Goal: Transaction & Acquisition: Subscribe to service/newsletter

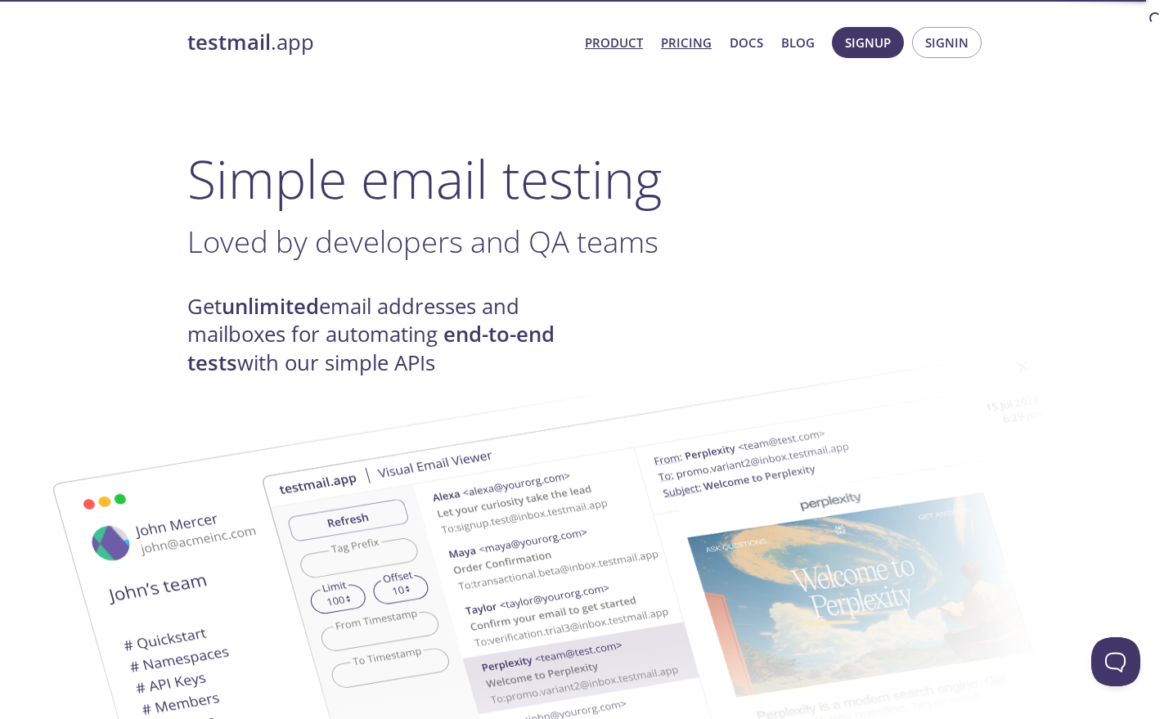
click at [701, 43] on link "Pricing" at bounding box center [686, 42] width 51 height 21
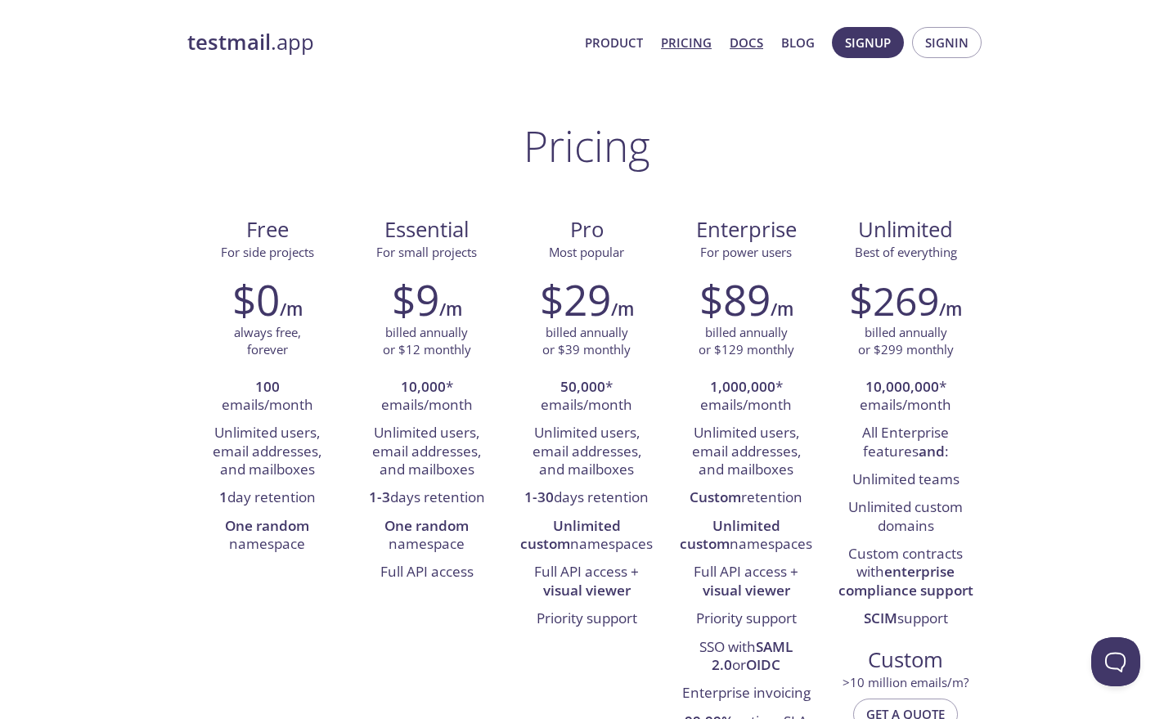
click at [745, 44] on link "Docs" at bounding box center [747, 42] width 34 height 21
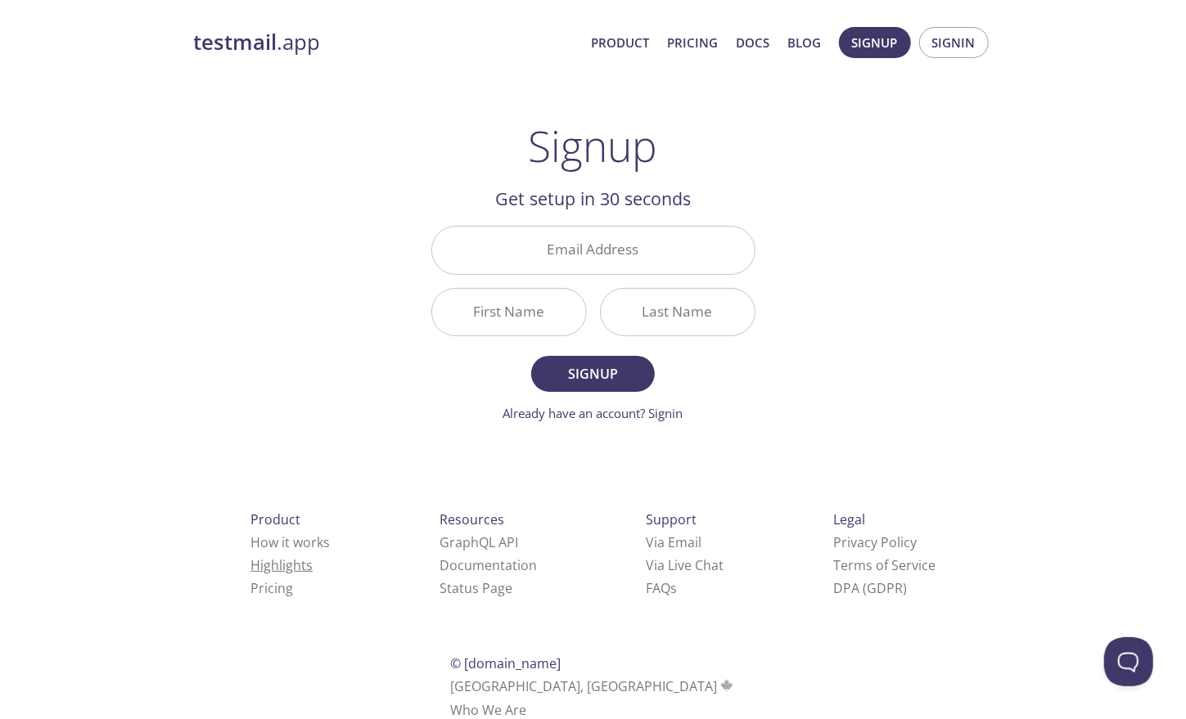
click at [253, 556] on link "Highlights" at bounding box center [281, 565] width 62 height 18
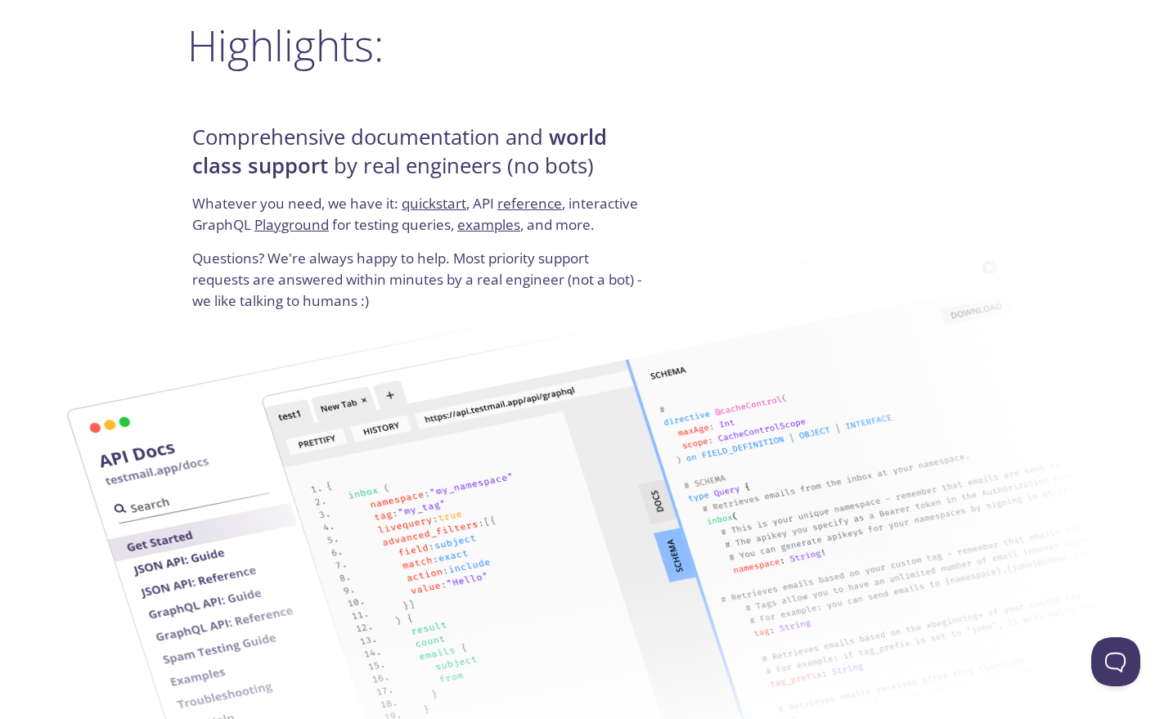
scroll to position [1989, 0]
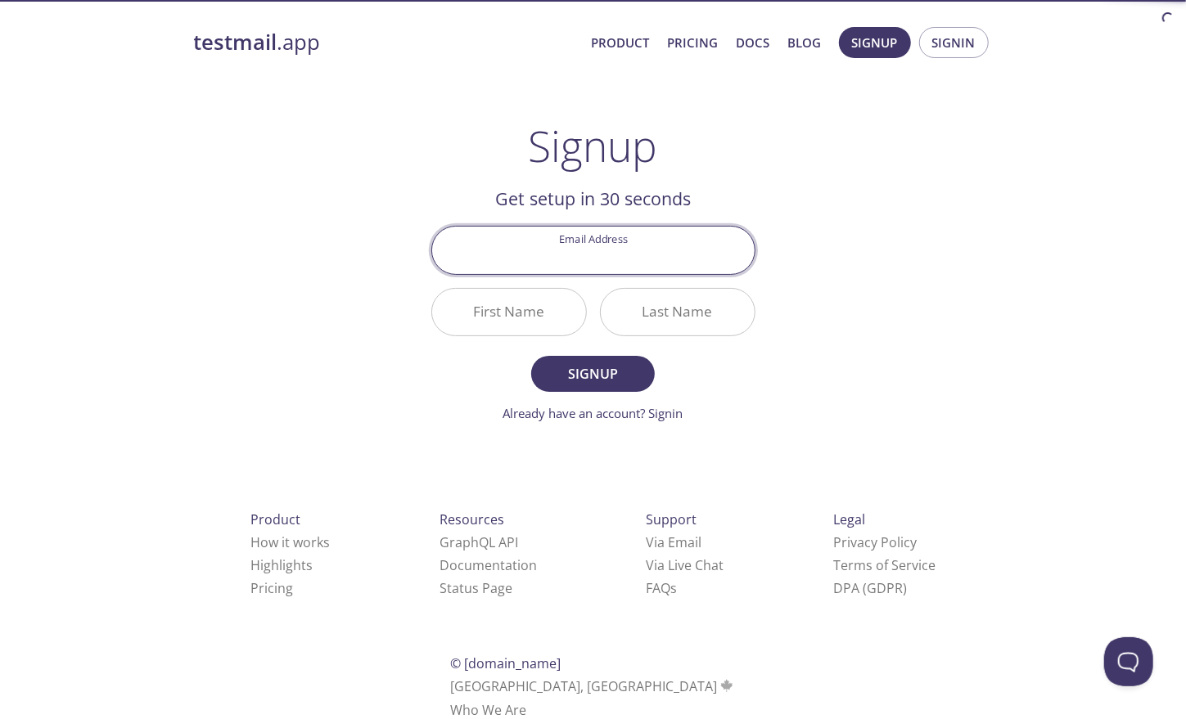
click at [533, 258] on input "Email Address" at bounding box center [593, 250] width 322 height 47
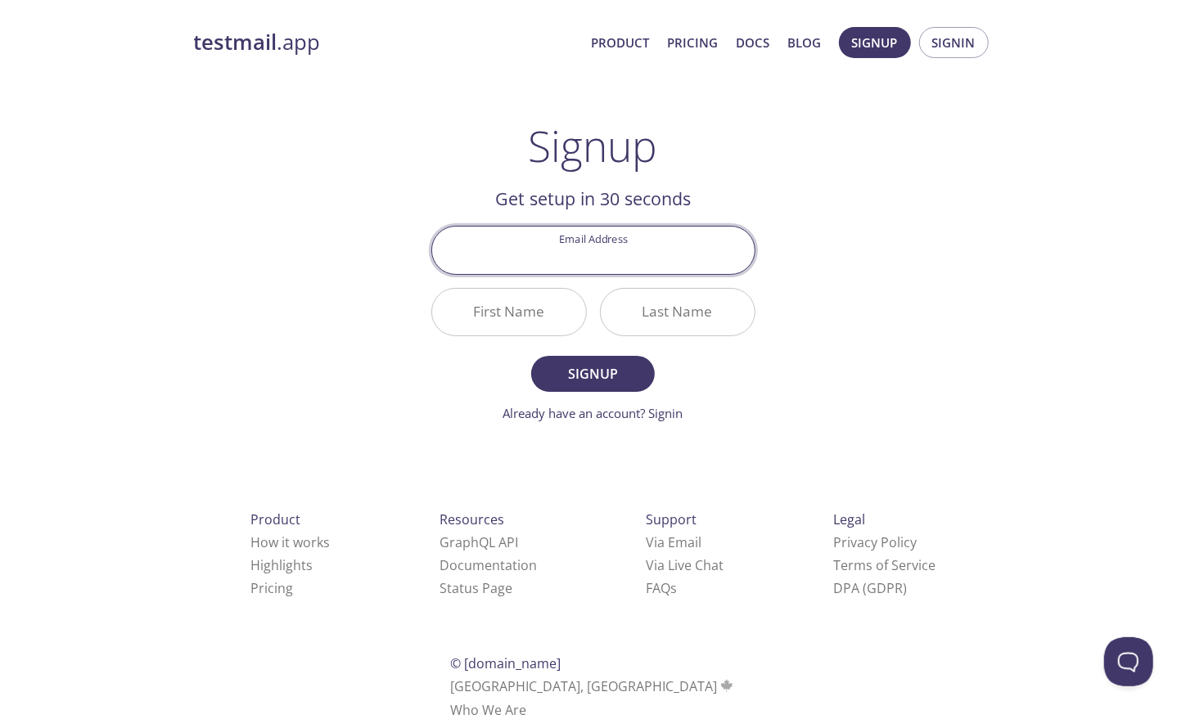
type input "n"
click at [685, 44] on link "Pricing" at bounding box center [693, 42] width 51 height 21
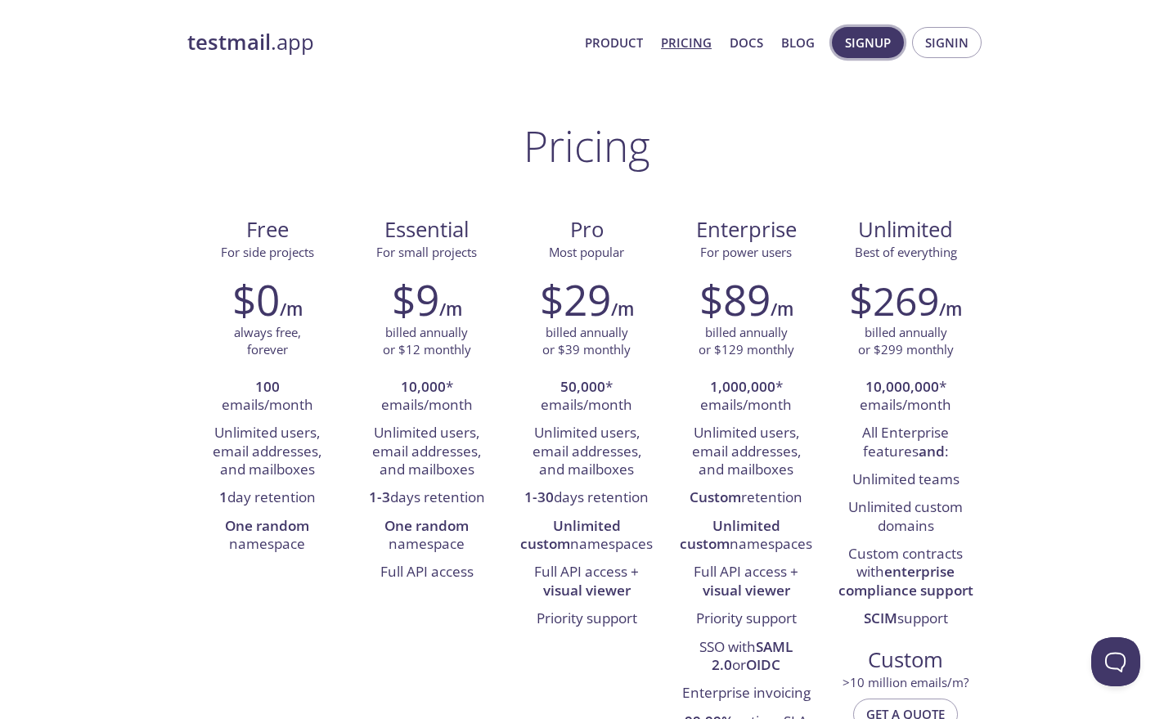
click at [873, 51] on span "Signup" at bounding box center [868, 42] width 46 height 21
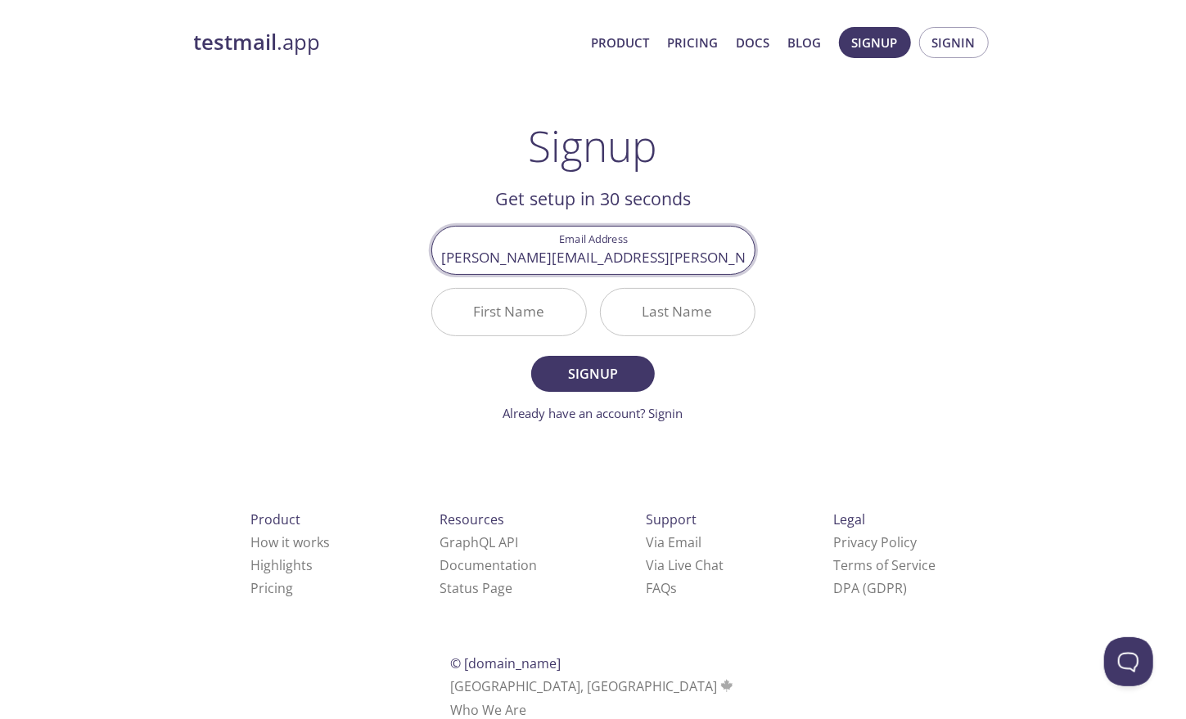
type input "nathan.john@wildkind.co.uk"
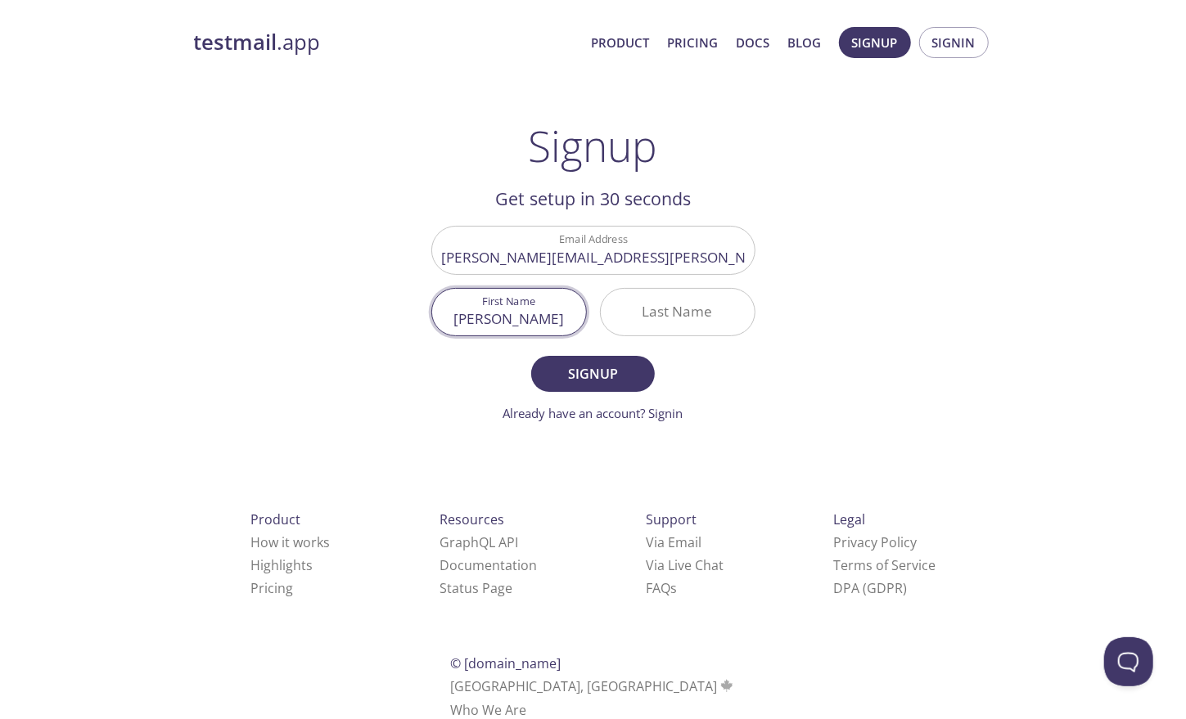
type input "Nathan"
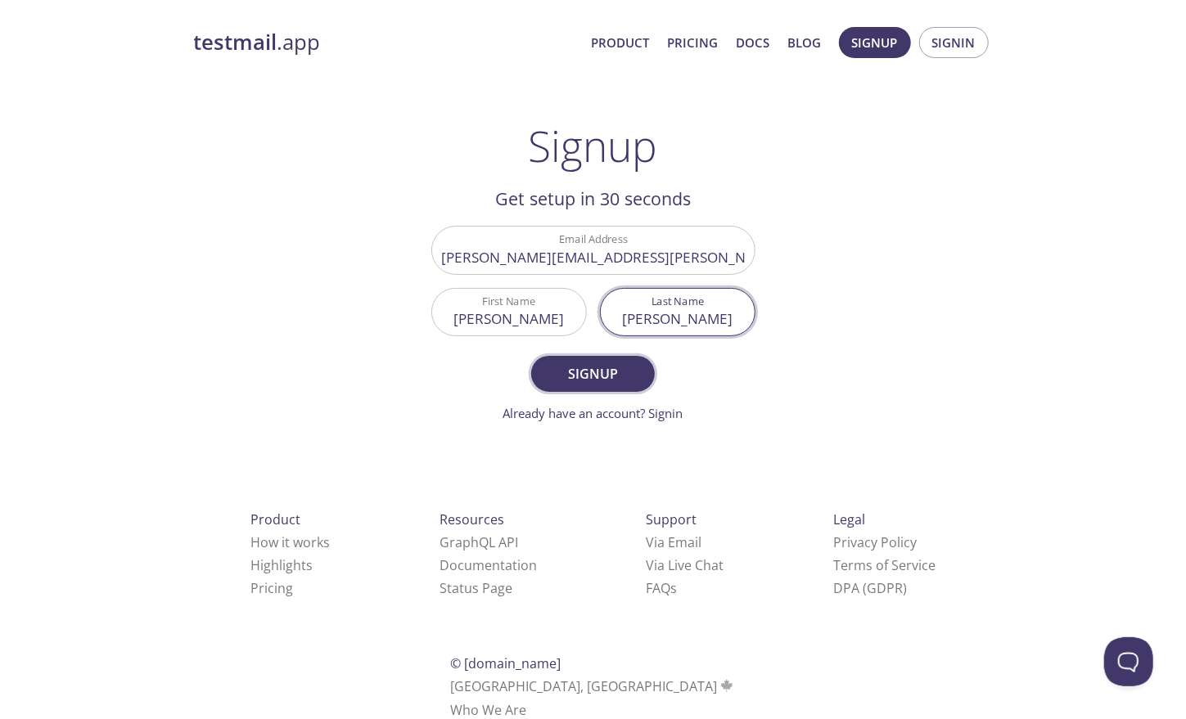
type input "John"
click at [587, 364] on span "Signup" at bounding box center [592, 373] width 87 height 23
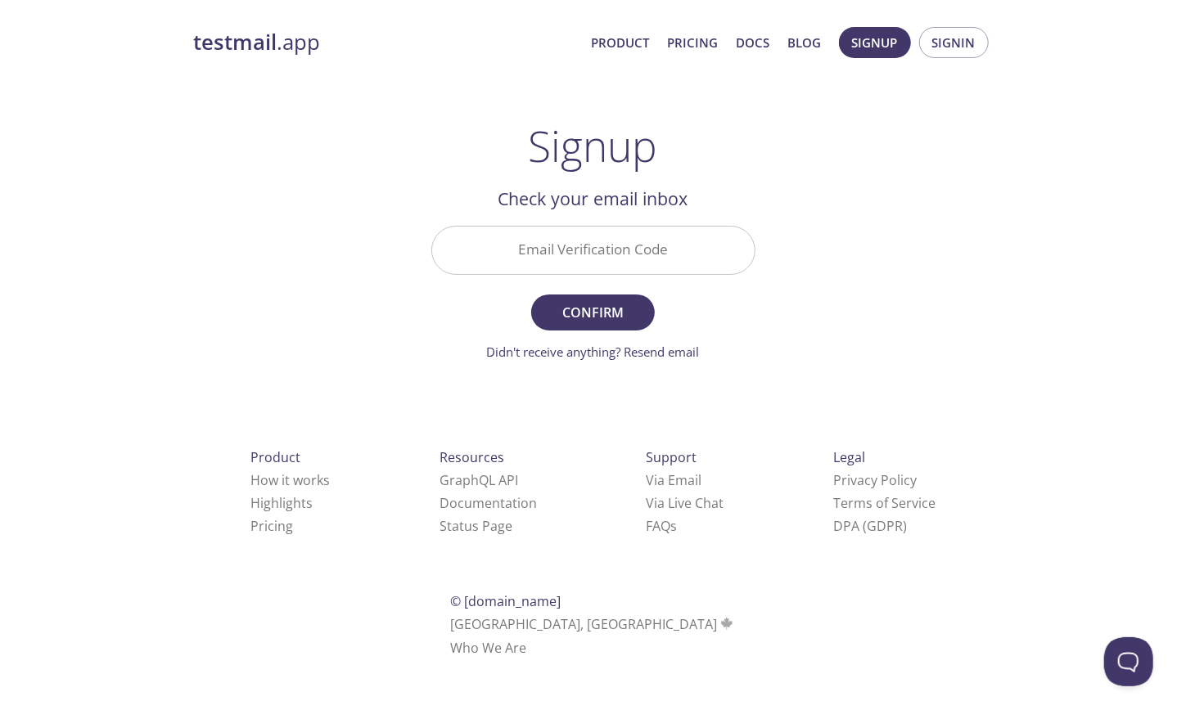
click at [539, 226] on div at bounding box center [593, 250] width 324 height 48
paste input "PQ5HRQC"
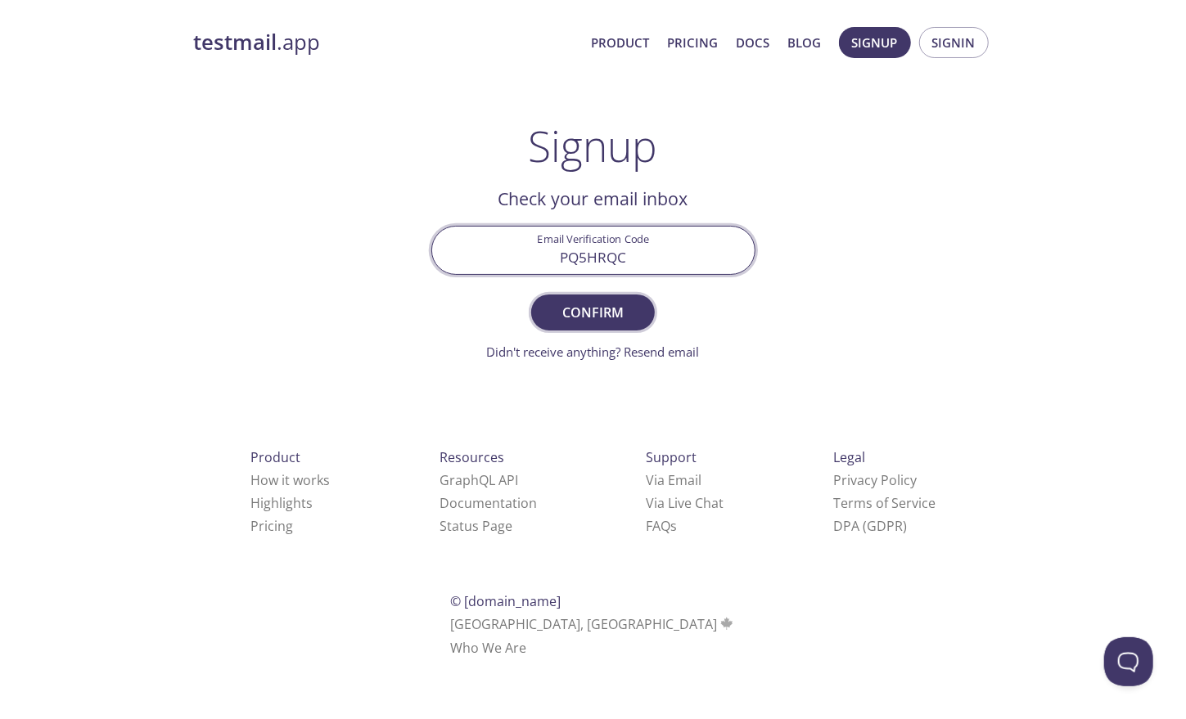
type input "PQ5HRQC"
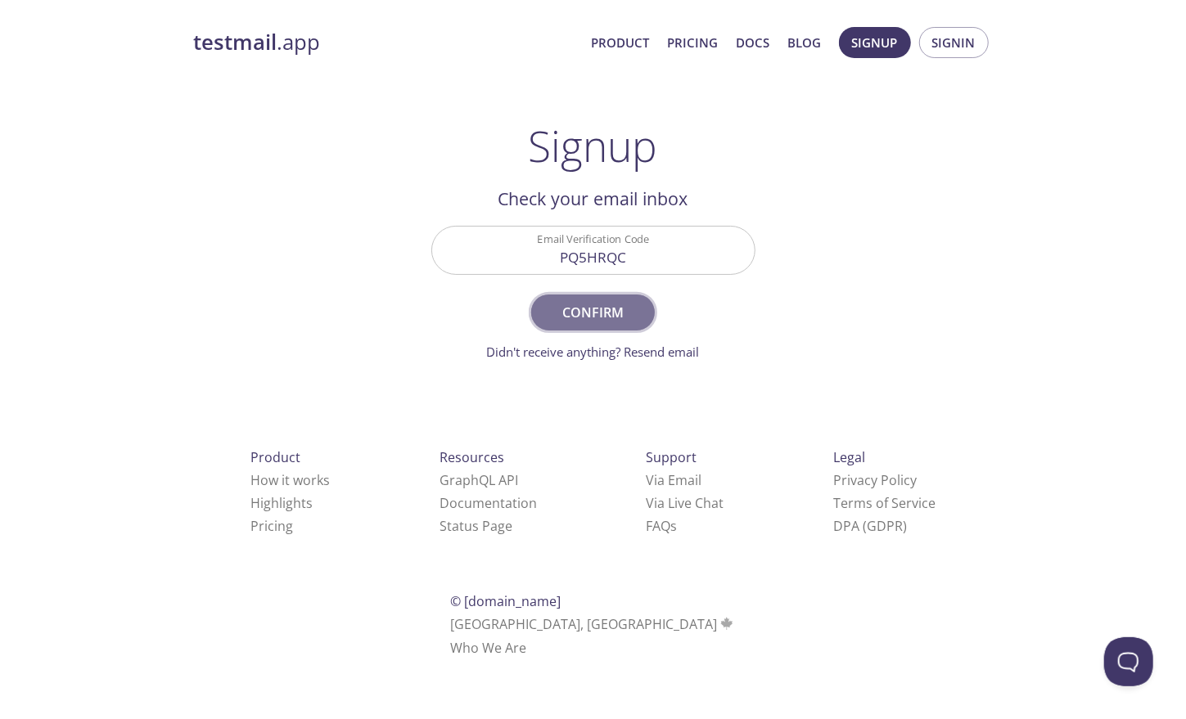
click at [597, 304] on span "Confirm" at bounding box center [592, 312] width 87 height 23
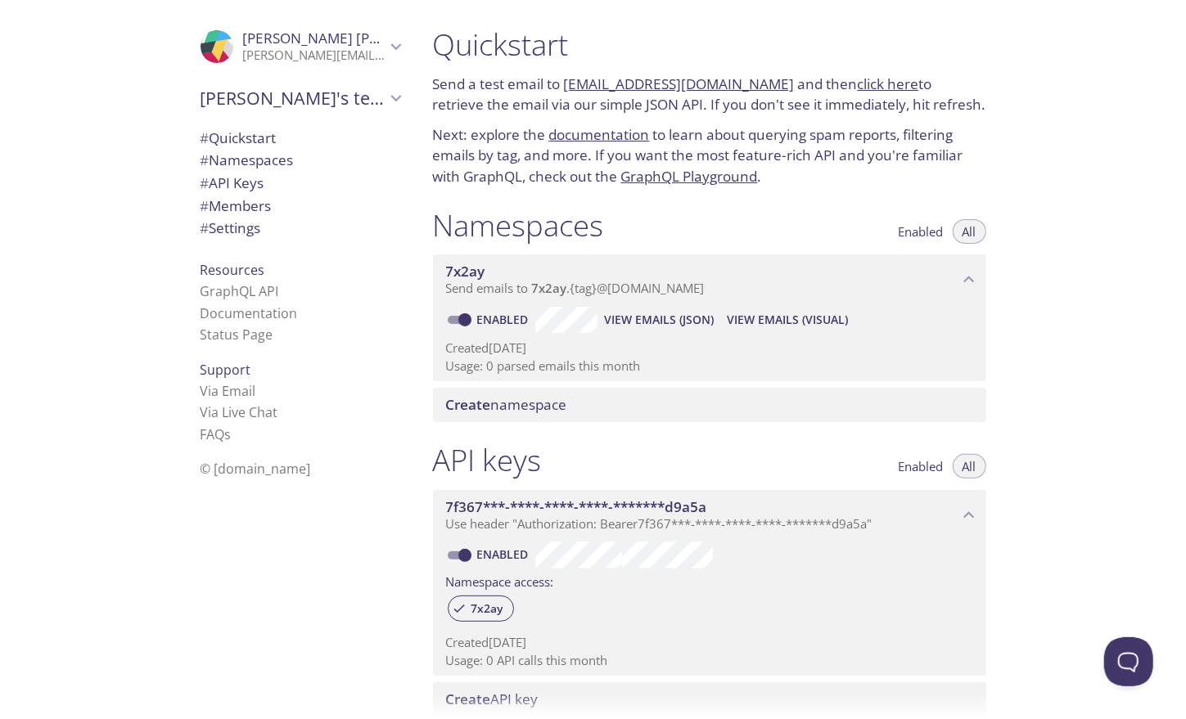
click at [538, 394] on div "Create namespace" at bounding box center [709, 405] width 553 height 34
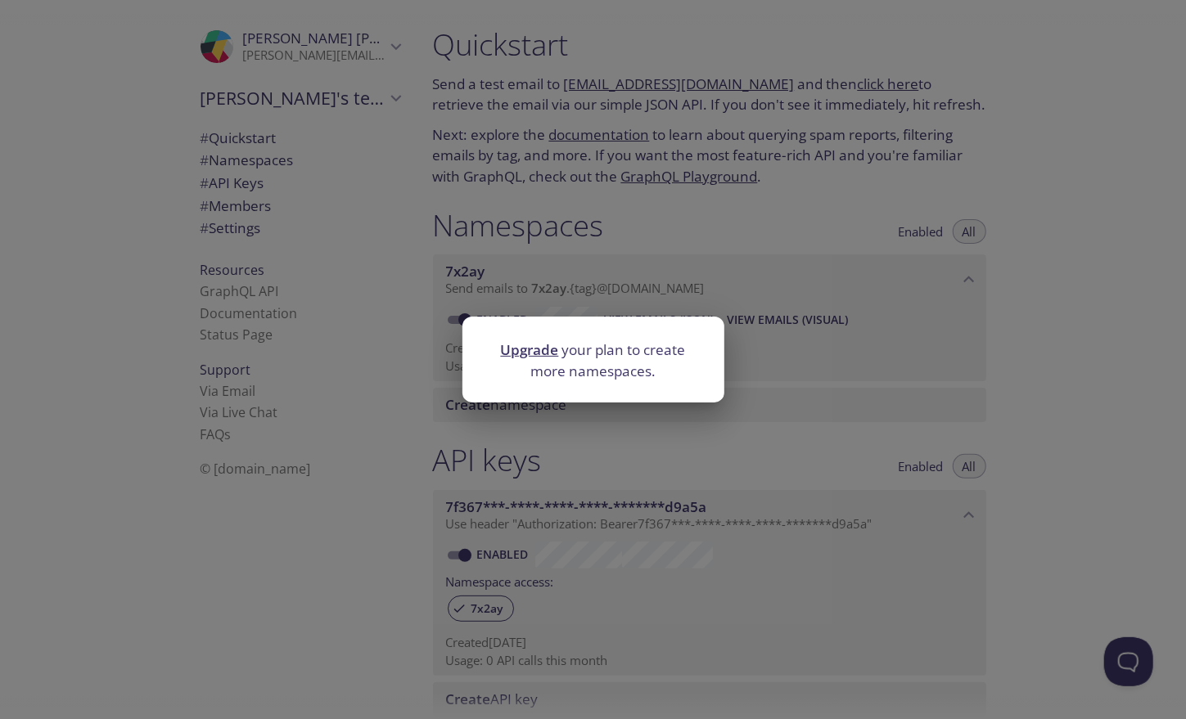
click at [793, 200] on div "Upgrade your plan to create more namespaces." at bounding box center [593, 359] width 1186 height 719
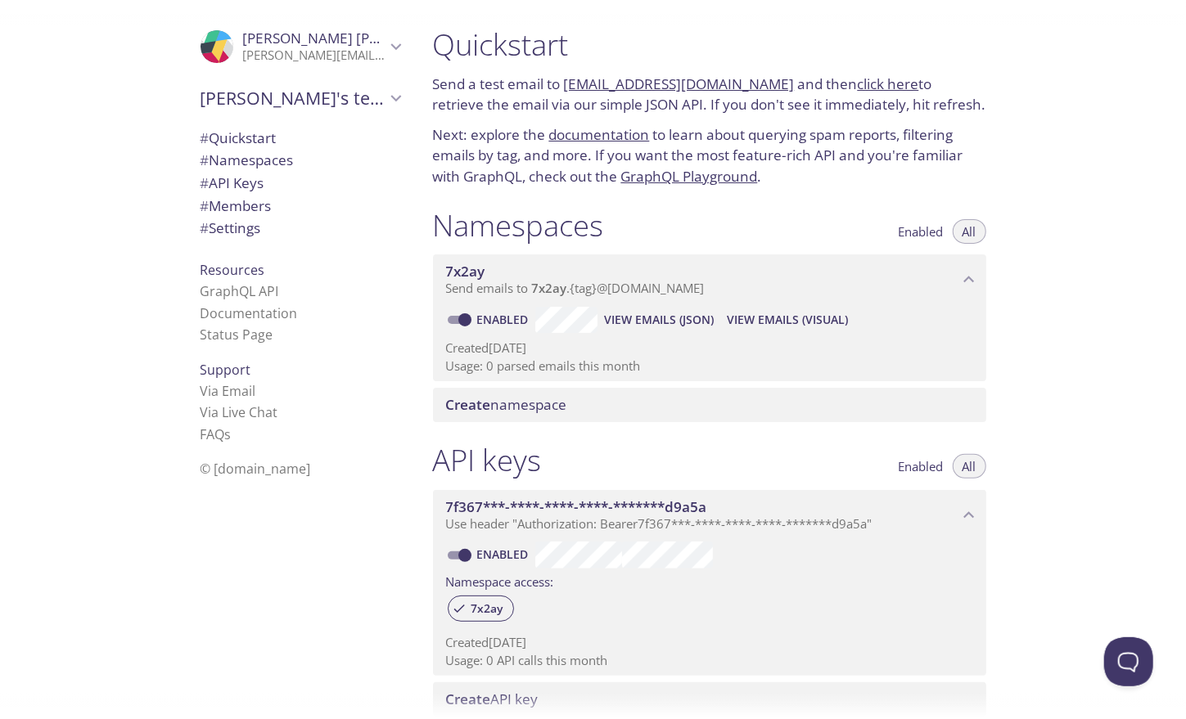
click at [493, 277] on span "7x2ay" at bounding box center [702, 272] width 512 height 18
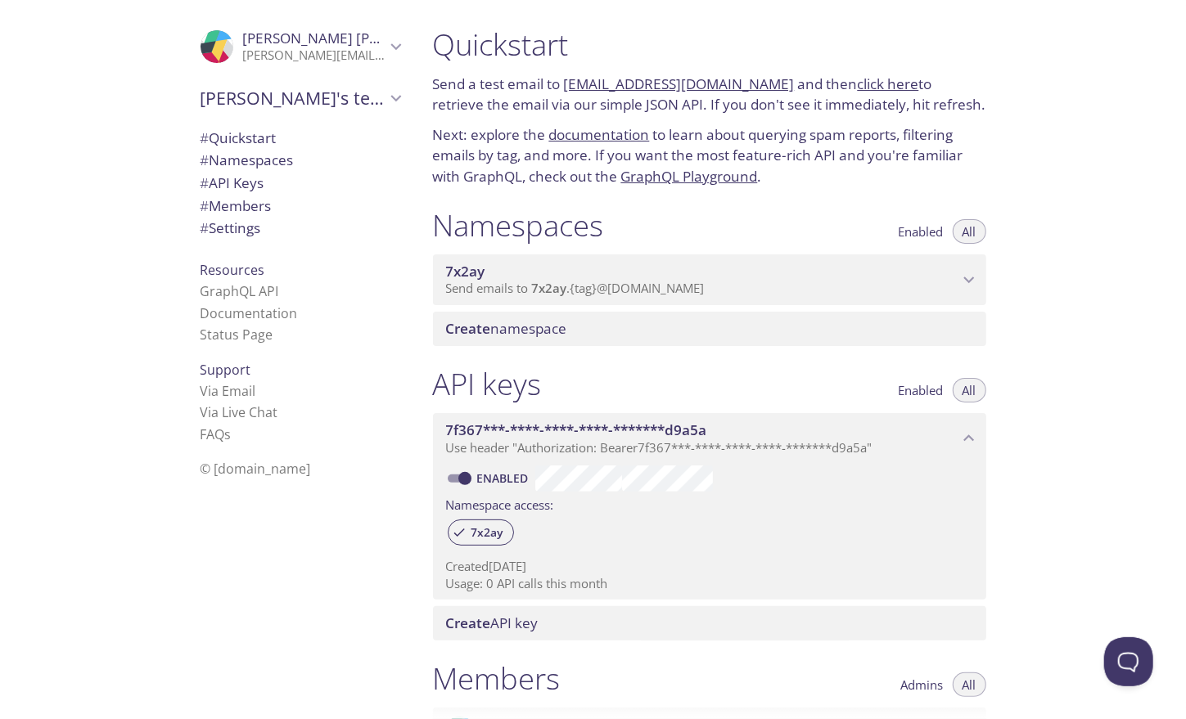
click at [493, 277] on span "7x2ay" at bounding box center [702, 272] width 512 height 18
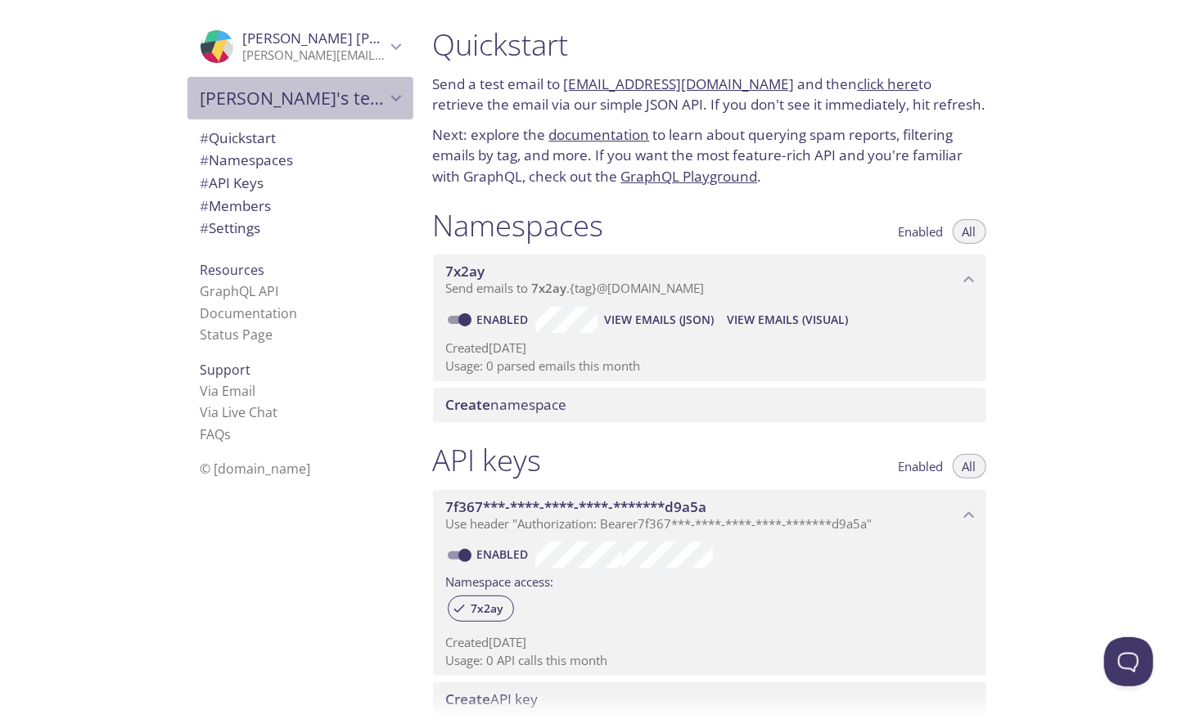
click at [342, 95] on span "Nathan's team" at bounding box center [292, 98] width 185 height 23
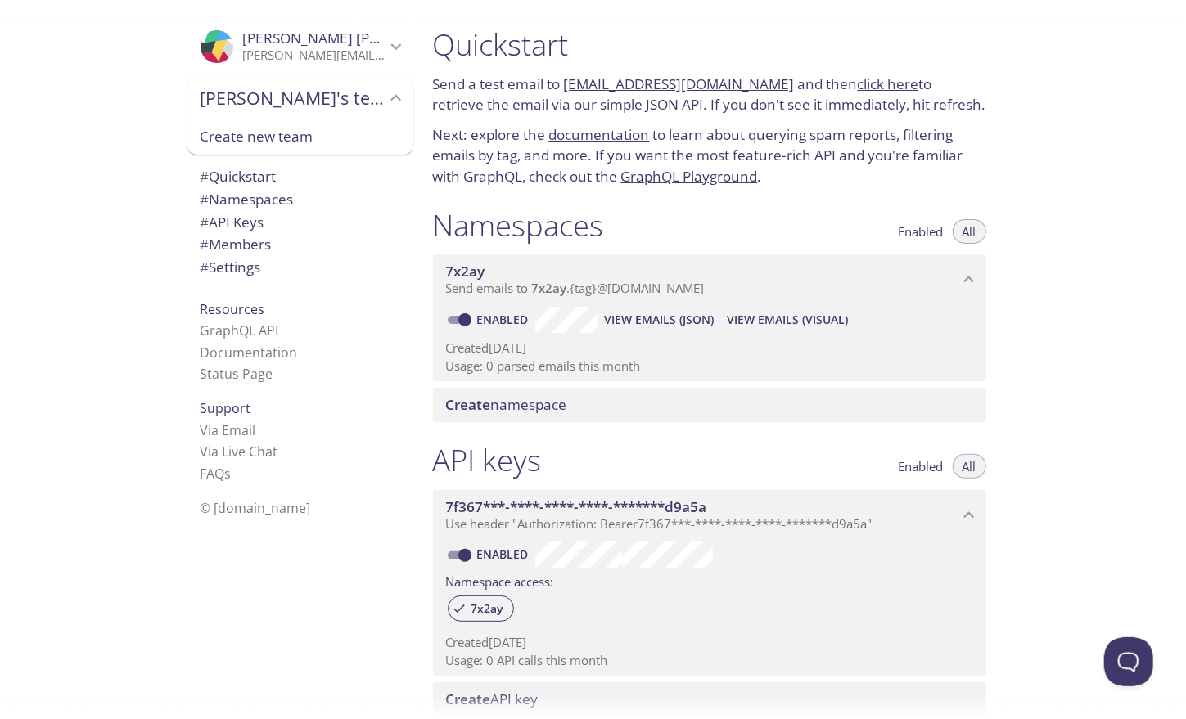
click at [331, 110] on div "Nathan's team" at bounding box center [300, 98] width 226 height 43
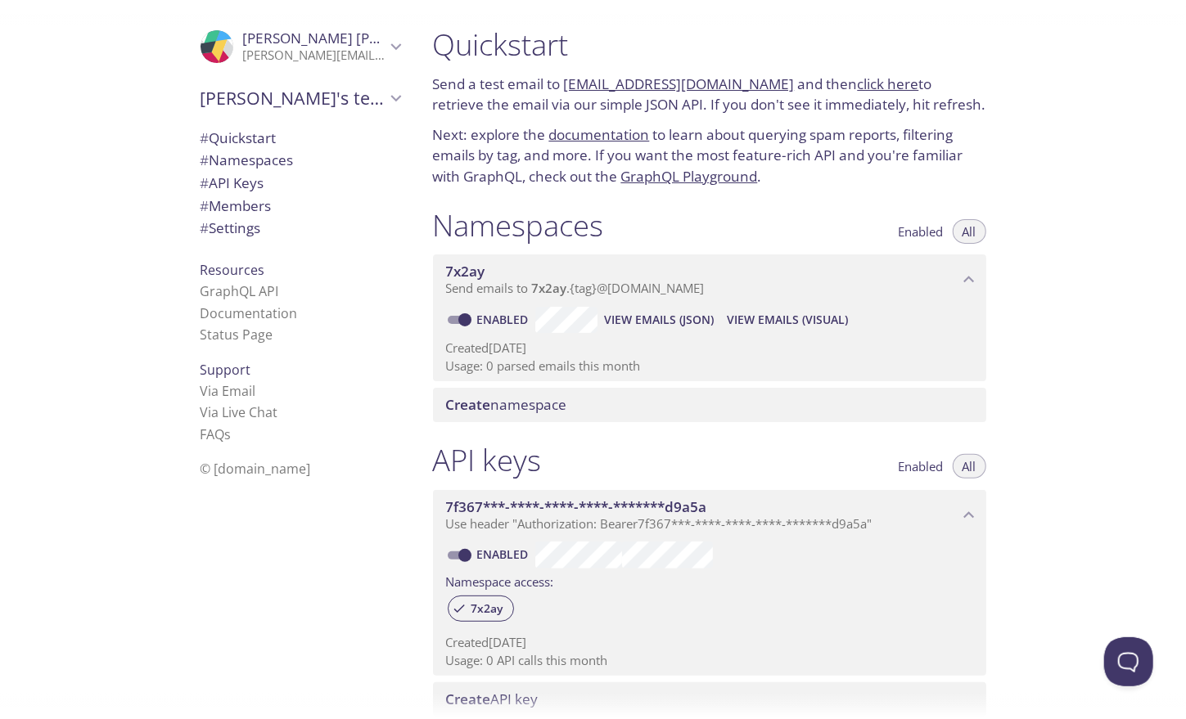
click at [331, 110] on div "Nathan's team" at bounding box center [300, 98] width 226 height 43
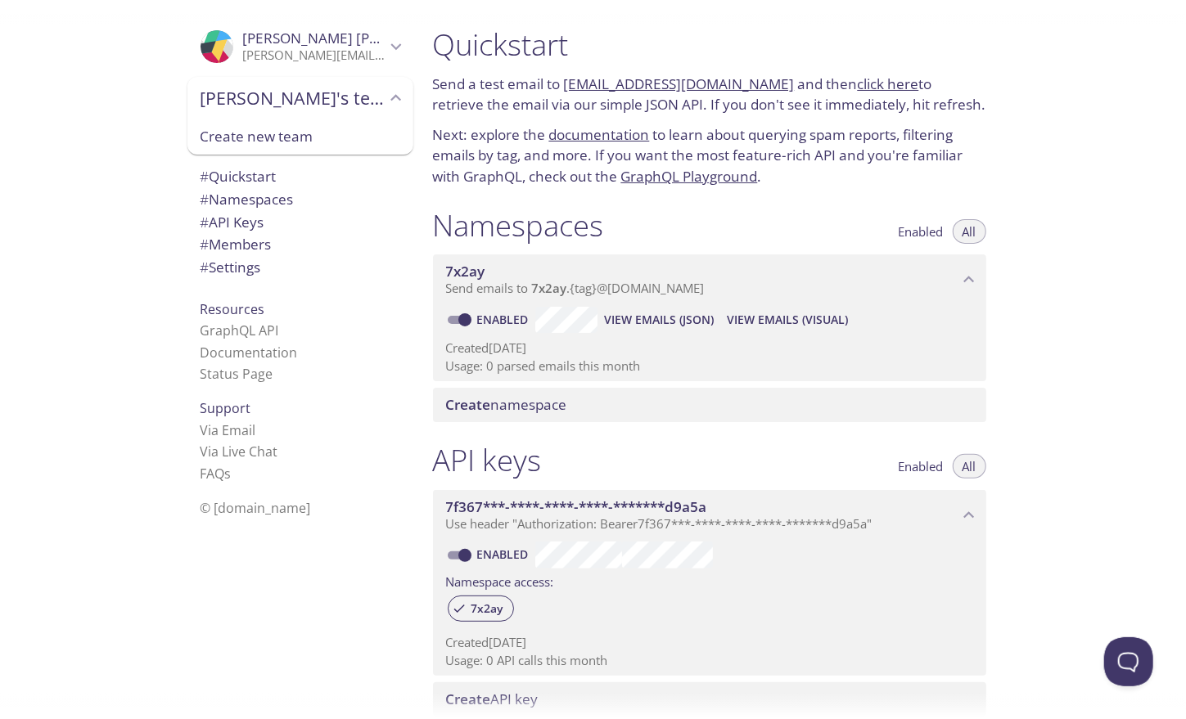
click at [317, 141] on span "Create new team" at bounding box center [300, 136] width 200 height 21
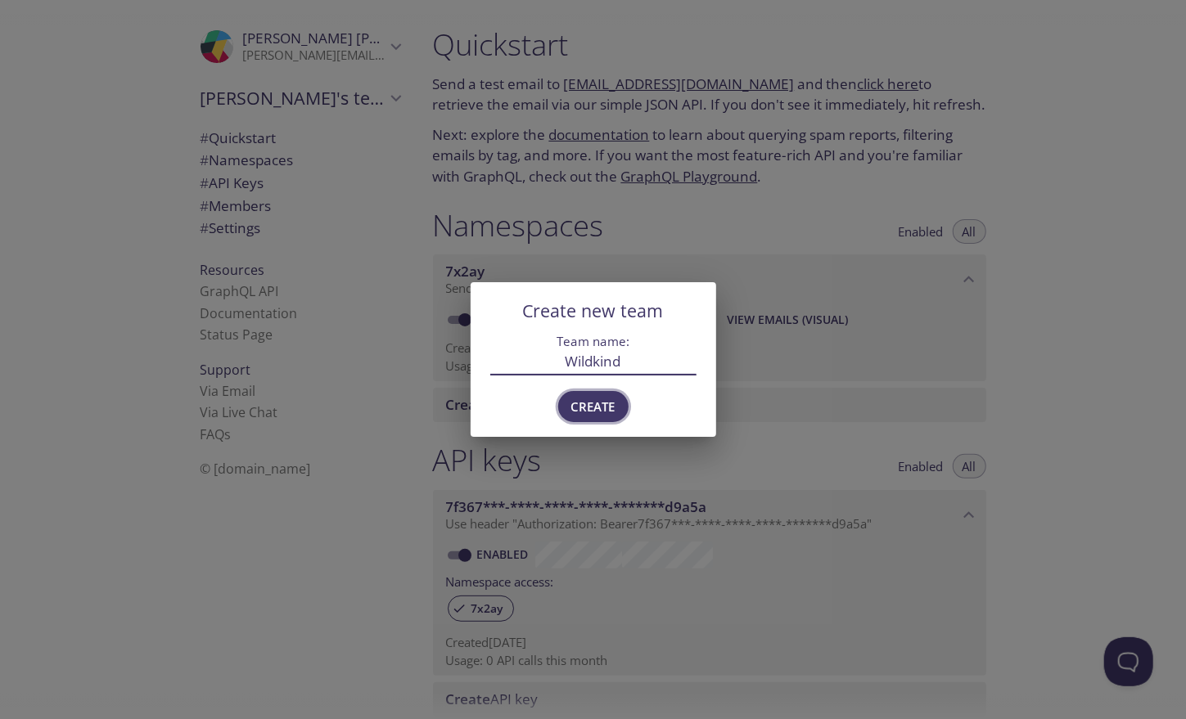
type input "Wildkind"
click at [585, 399] on span "Create" at bounding box center [593, 406] width 44 height 21
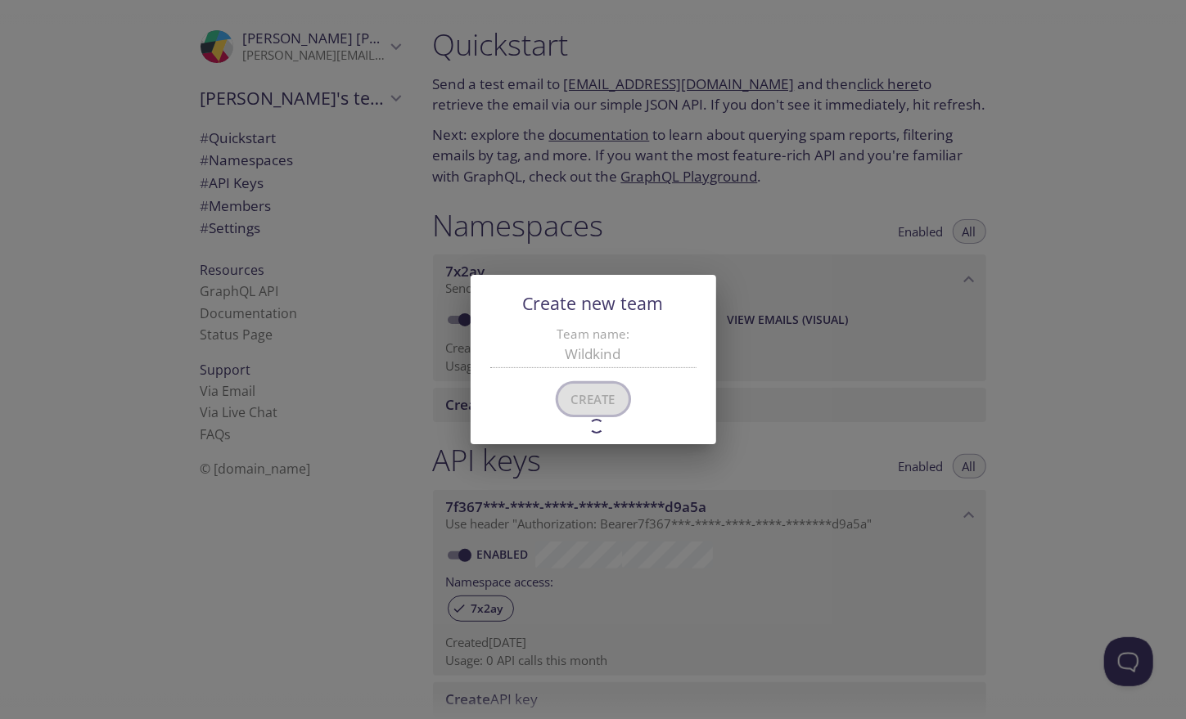
type input "Wildkind"
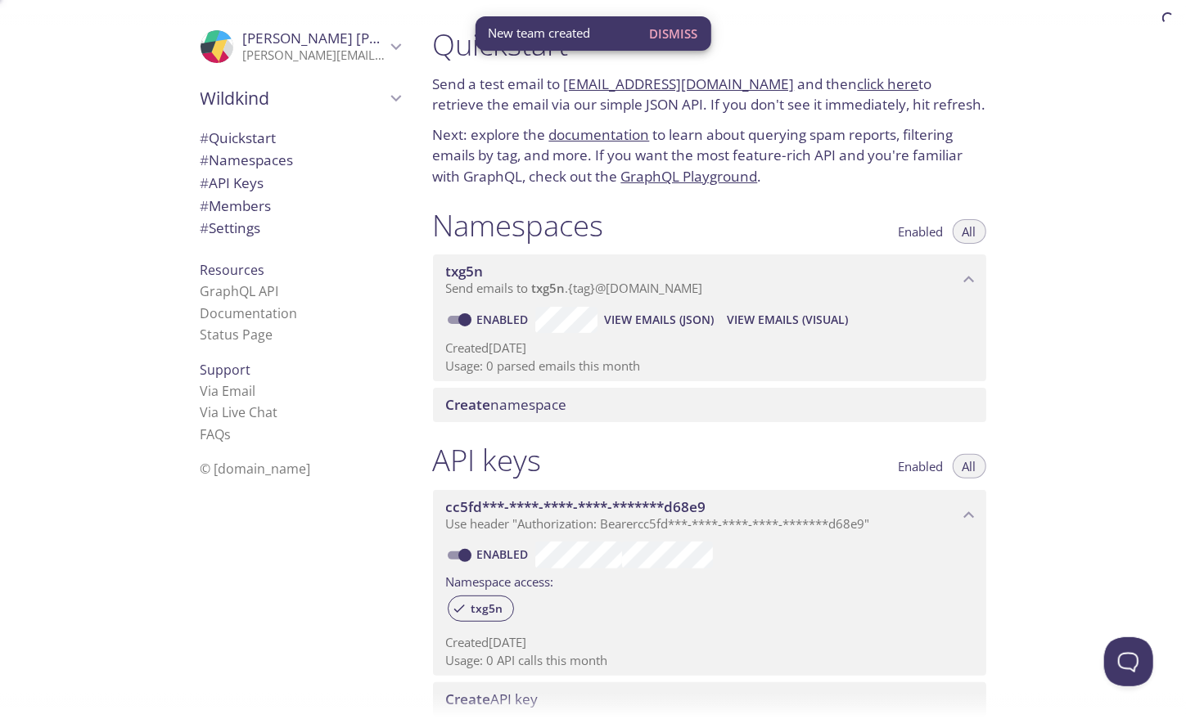
scroll to position [1, 0]
click at [233, 242] on div "# Quickstart # Namespaces # API Keys # Members # Settings" at bounding box center [300, 188] width 226 height 130
click at [237, 232] on span "# Settings" at bounding box center [230, 227] width 61 height 19
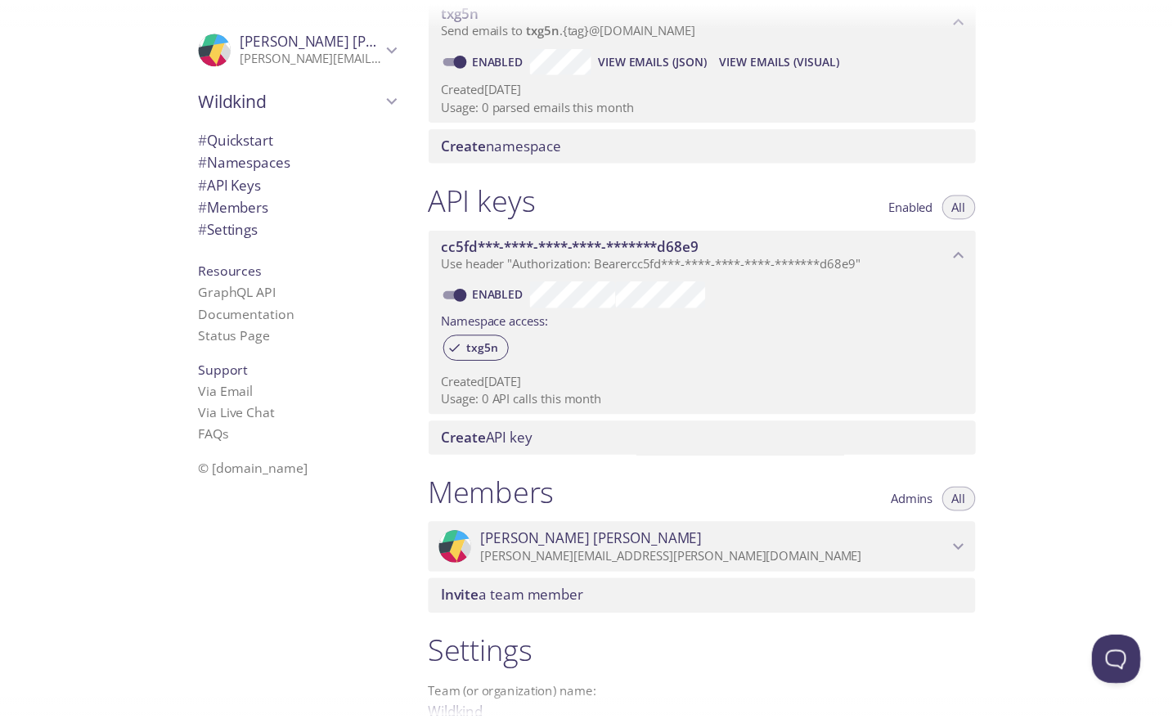
scroll to position [444, 0]
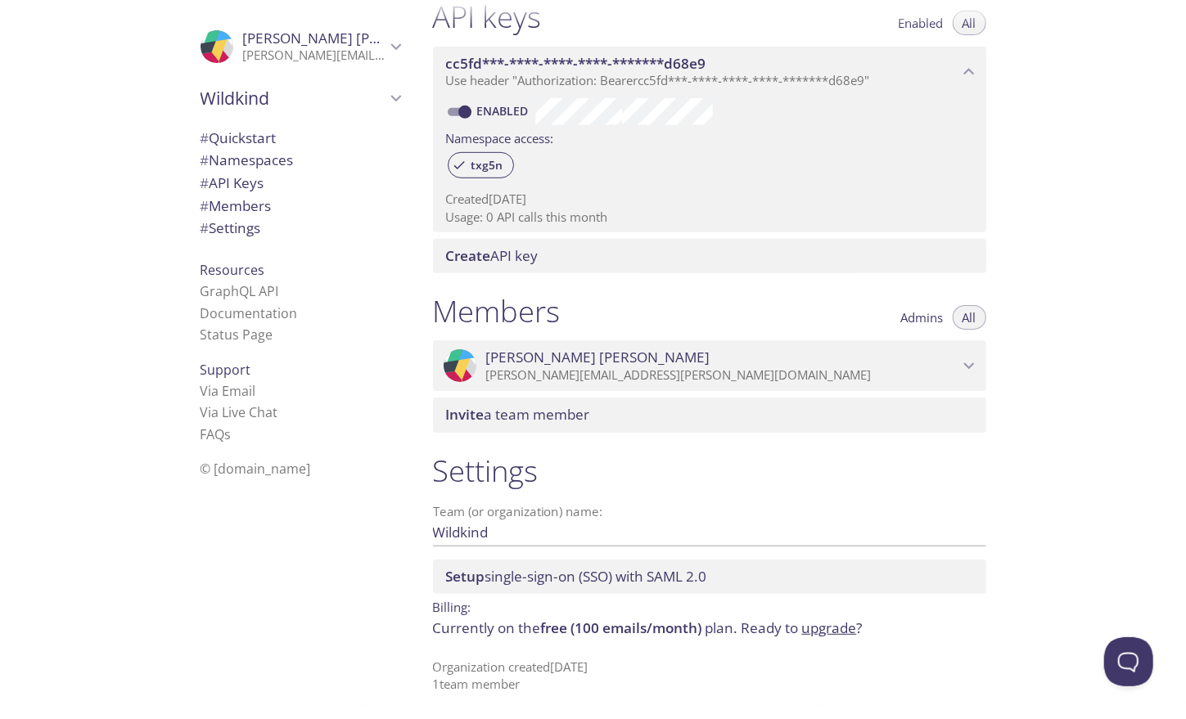
click at [634, 574] on span "Setup single-sign-on (SSO) with SAML 2.0" at bounding box center [576, 576] width 261 height 19
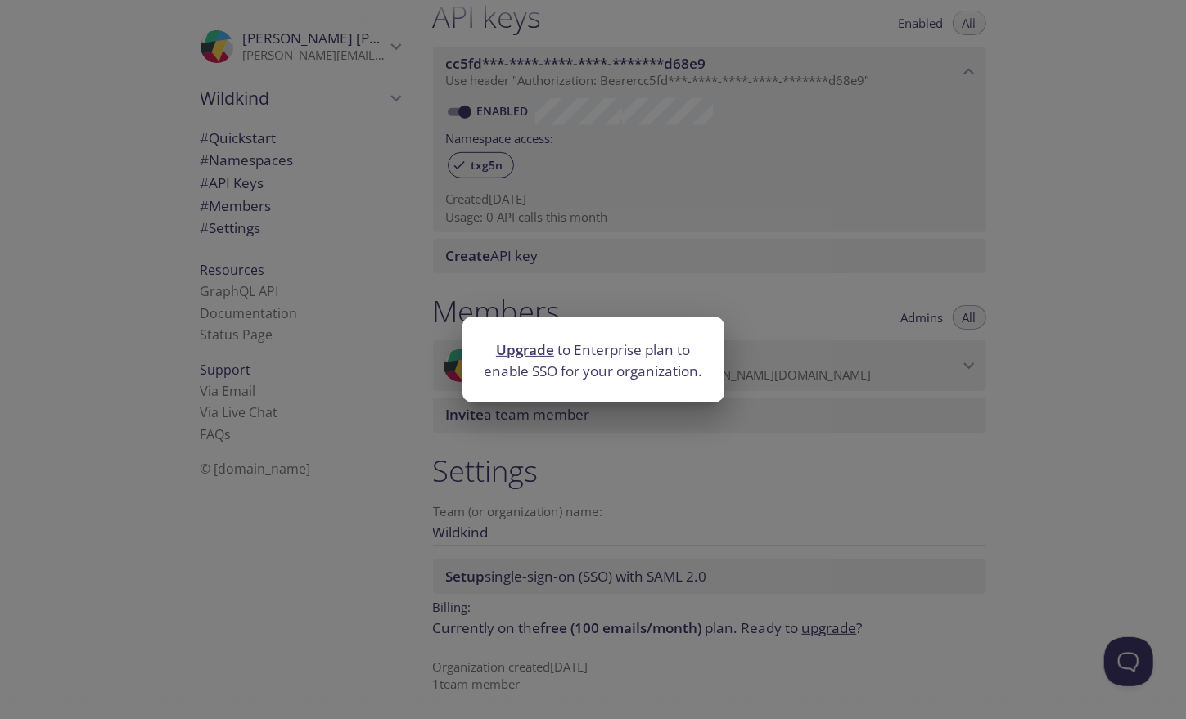
click at [634, 574] on div "Upgrade to Enterprise plan to enable SSO for your organization." at bounding box center [593, 359] width 1186 height 719
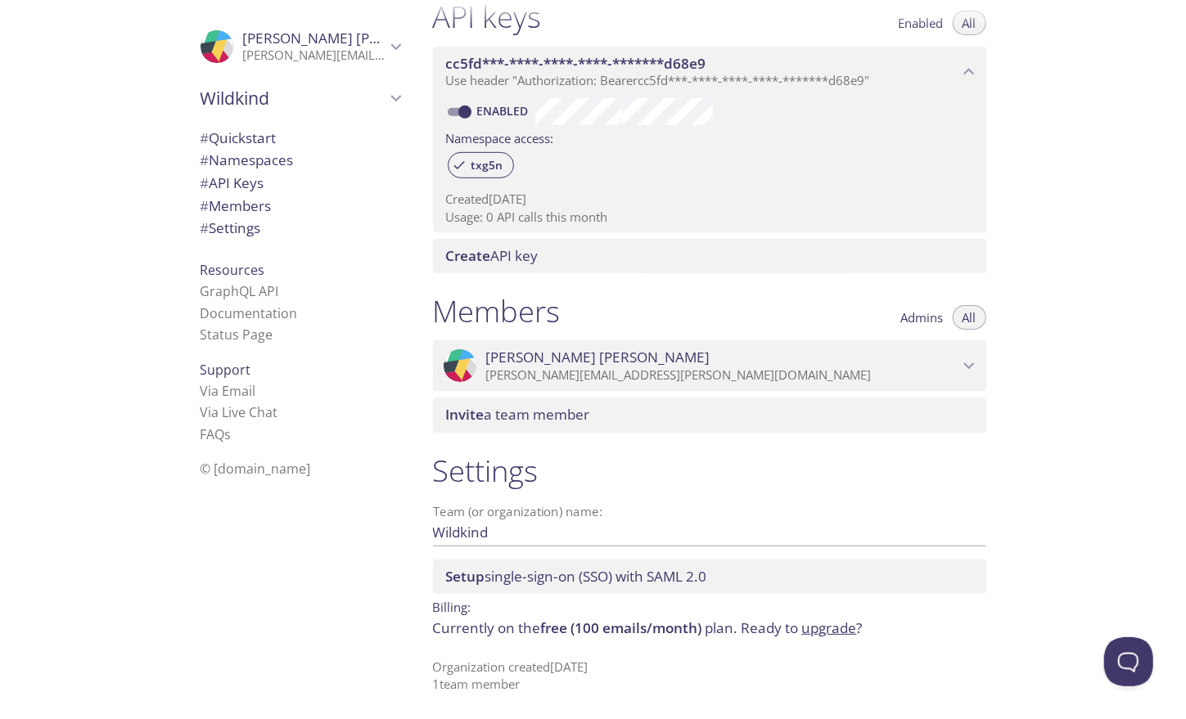
click at [822, 633] on link "upgrade" at bounding box center [829, 628] width 55 height 19
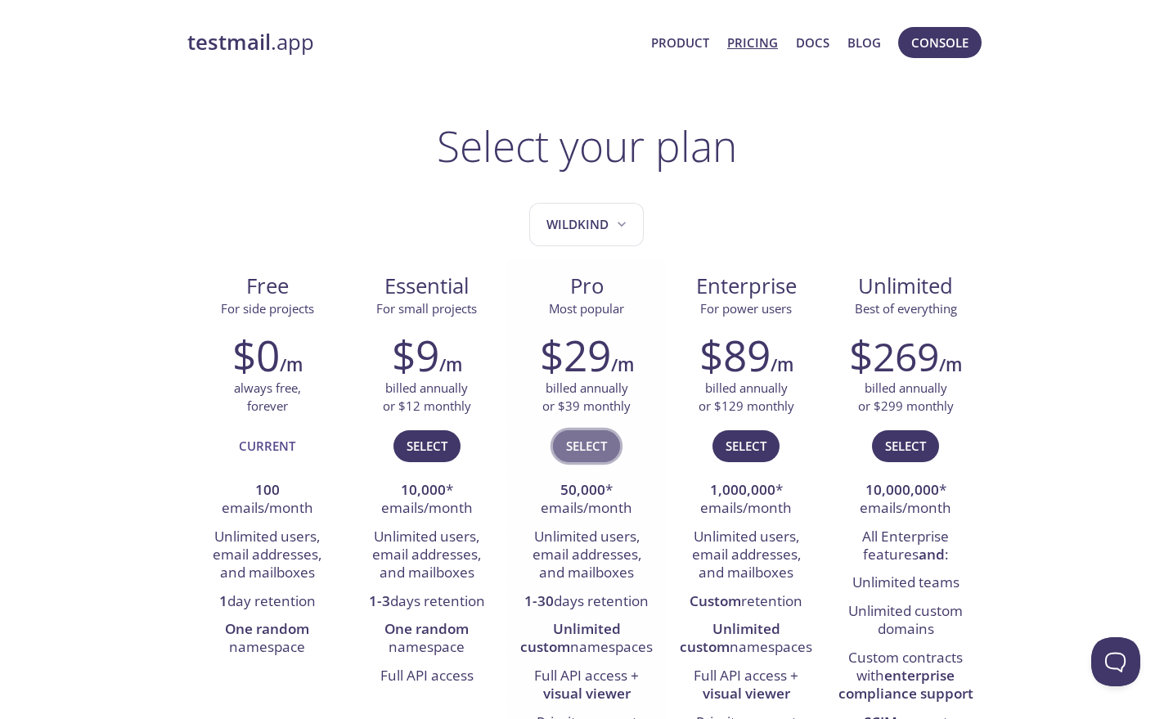
click at [603, 443] on span "Select" at bounding box center [586, 445] width 41 height 21
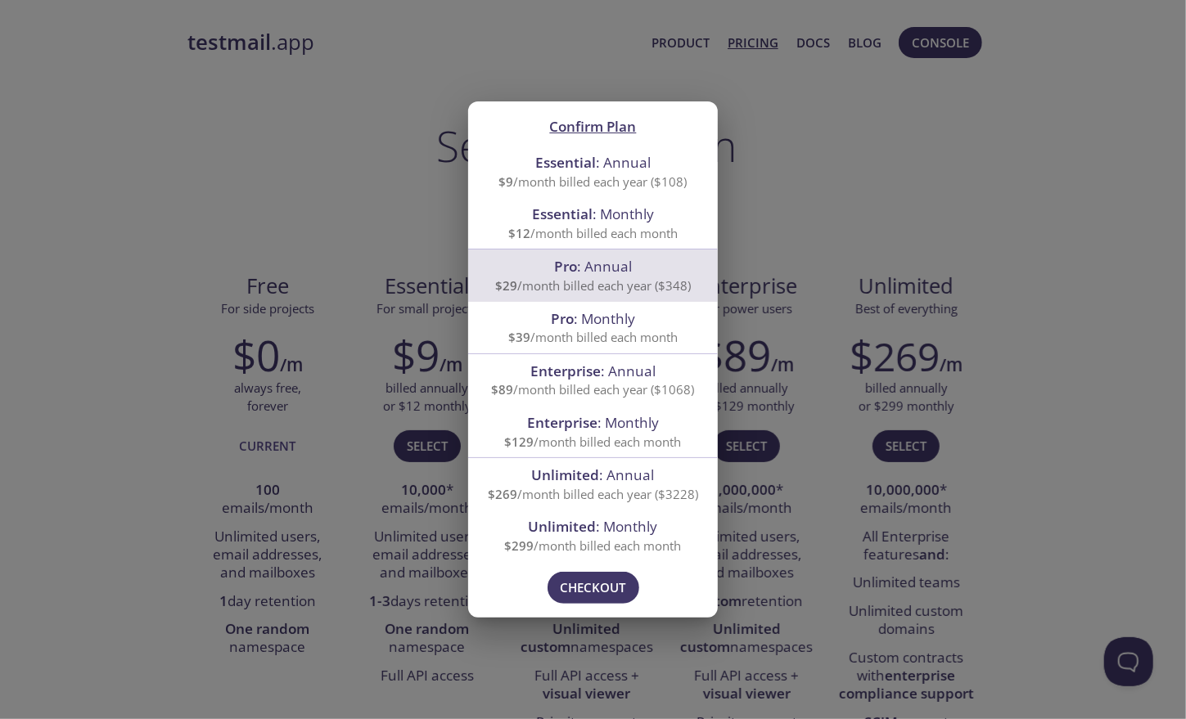
click at [877, 140] on div "Confirm Plan Essential : Annual $9 /month billed each year ($108) Essential : M…" at bounding box center [593, 359] width 1186 height 719
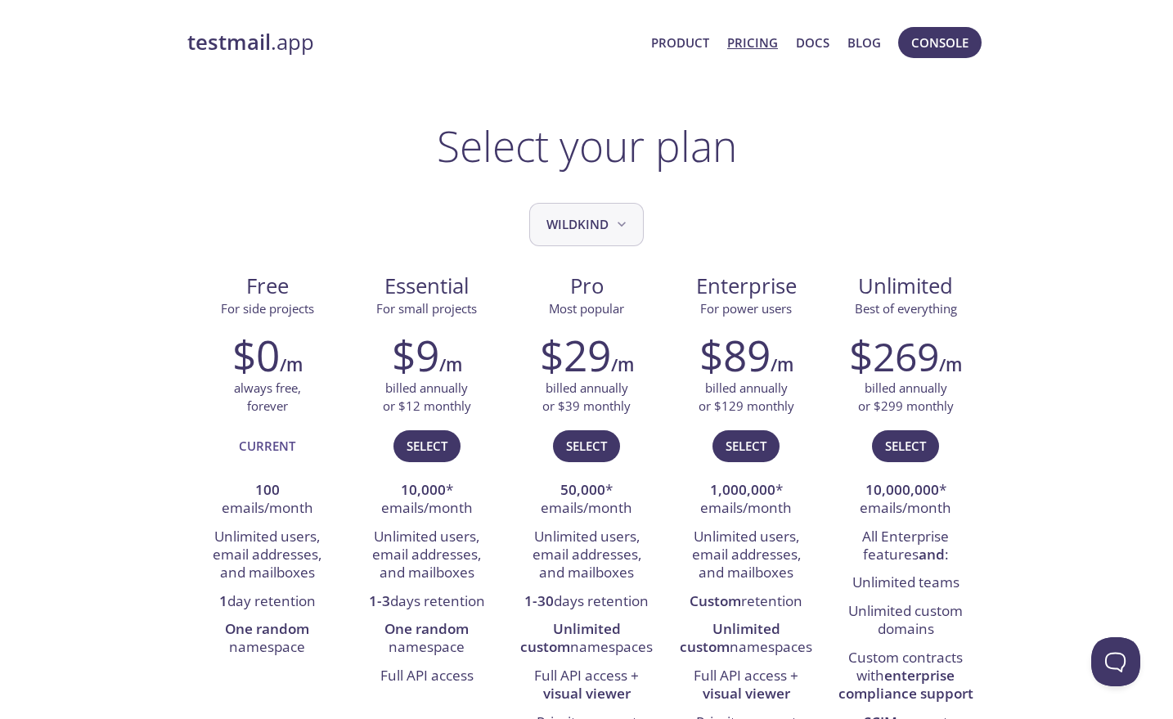
click at [593, 219] on span "Wildkind" at bounding box center [588, 225] width 83 height 22
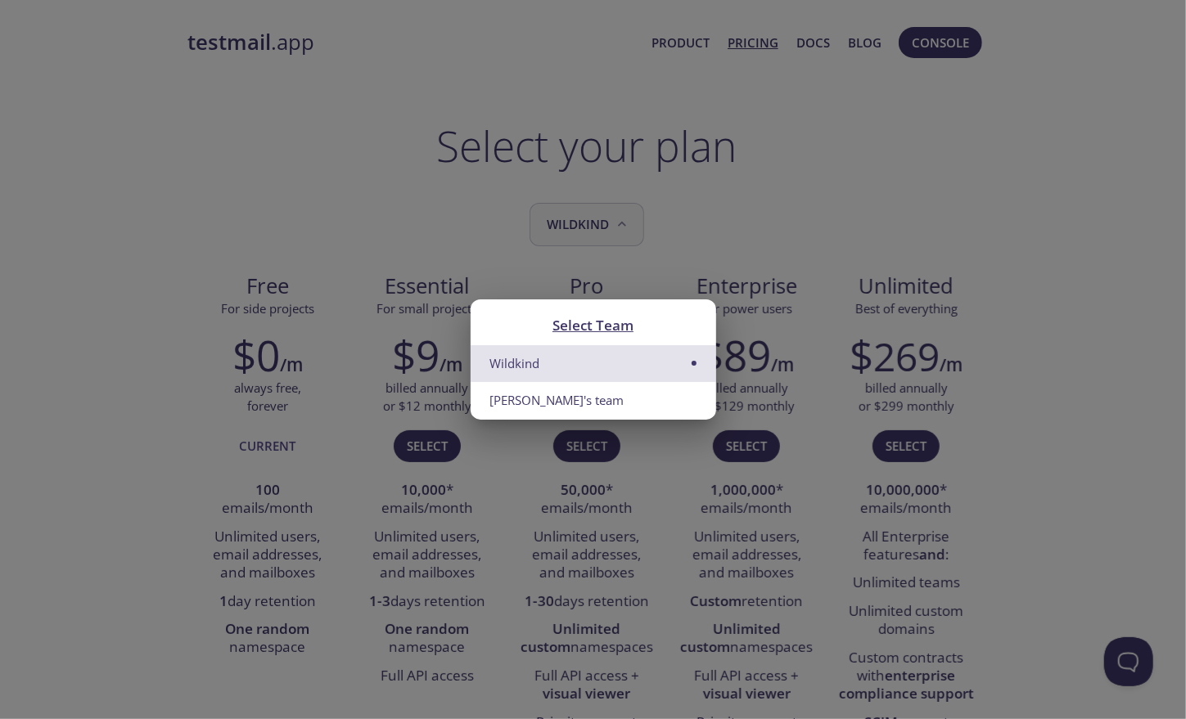
click at [593, 219] on div "Select Team Wildkind Nathan's team" at bounding box center [593, 359] width 1186 height 719
